Goal: Navigation & Orientation: Find specific page/section

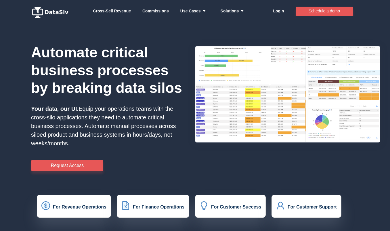
click at [277, 10] on link "Login" at bounding box center [278, 10] width 11 height 17
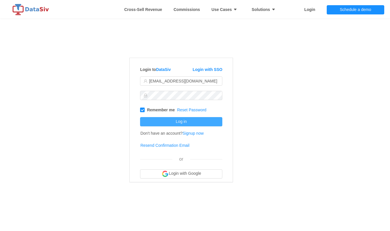
click at [183, 123] on button "Log in" at bounding box center [181, 121] width 82 height 9
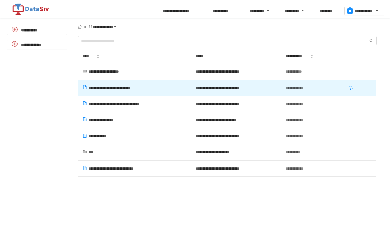
click at [107, 90] on td "**********" at bounding box center [134, 87] width 103 height 7
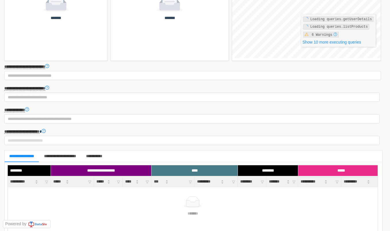
scroll to position [131, 0]
